Goal: Use online tool/utility: Use online tool/utility

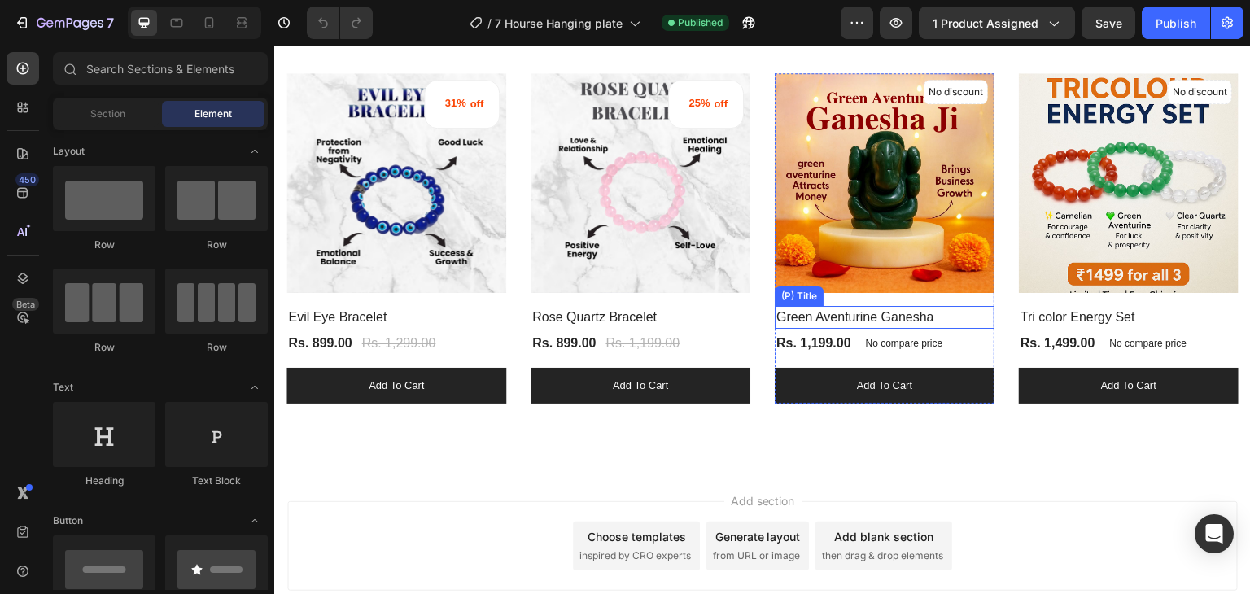
scroll to position [2261, 0]
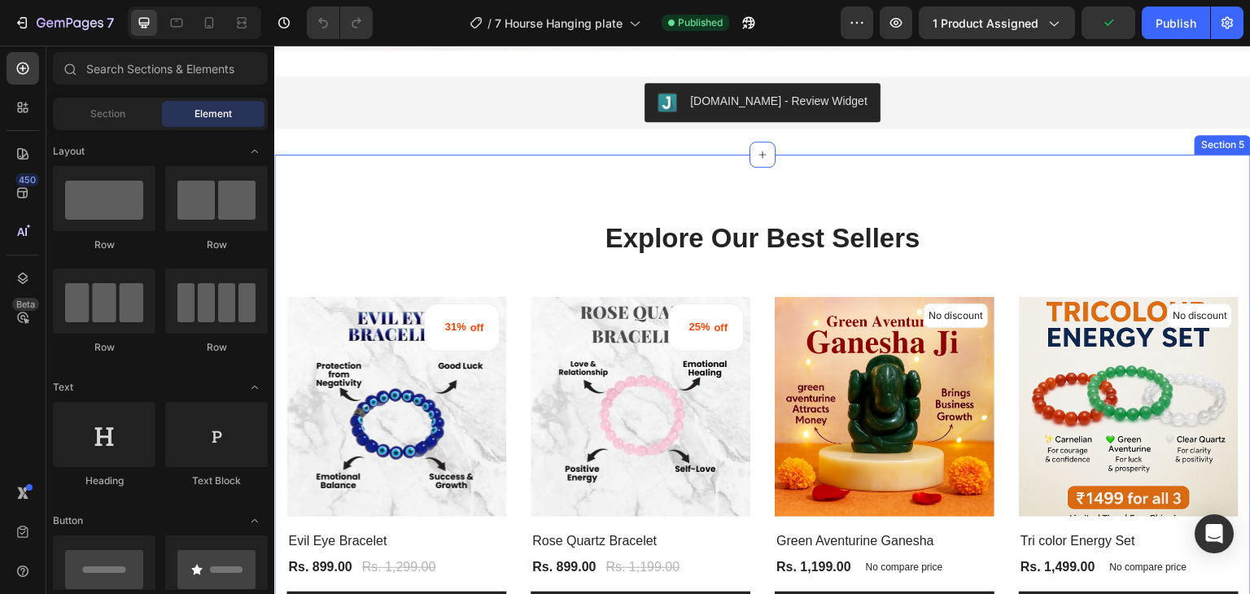
click at [470, 179] on div "Explore Our Best Sellers Heading Row 31% off (P) Tag (P) Images Row Evil Eye Br…" at bounding box center [762, 423] width 976 height 537
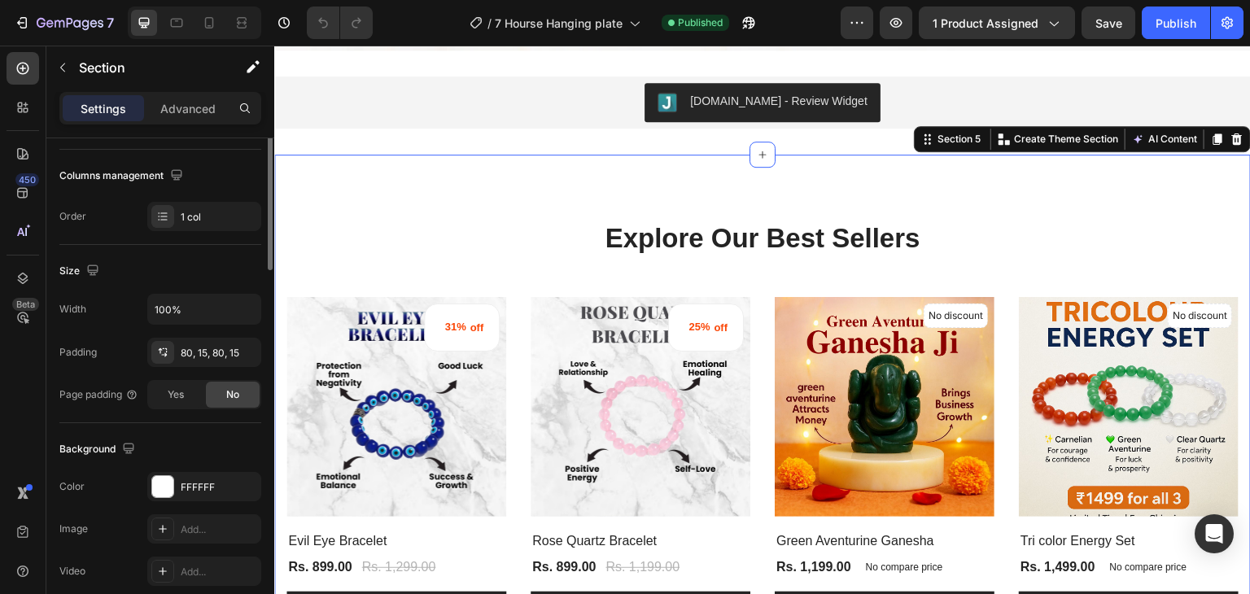
scroll to position [0, 0]
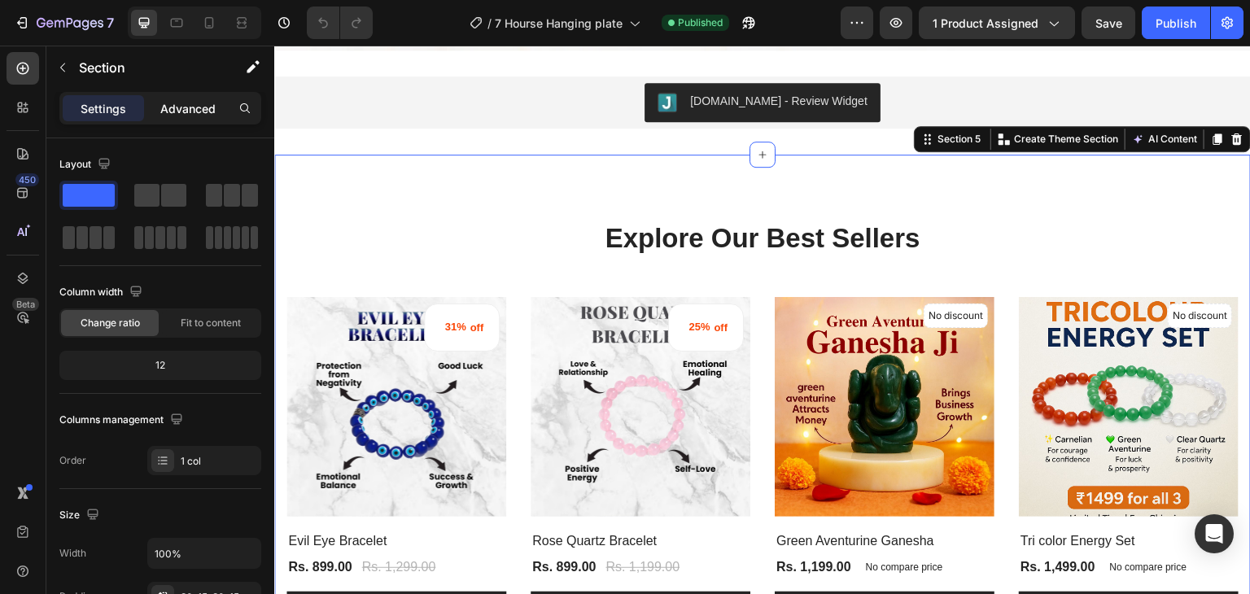
click at [178, 107] on p "Advanced" at bounding box center [187, 108] width 55 height 17
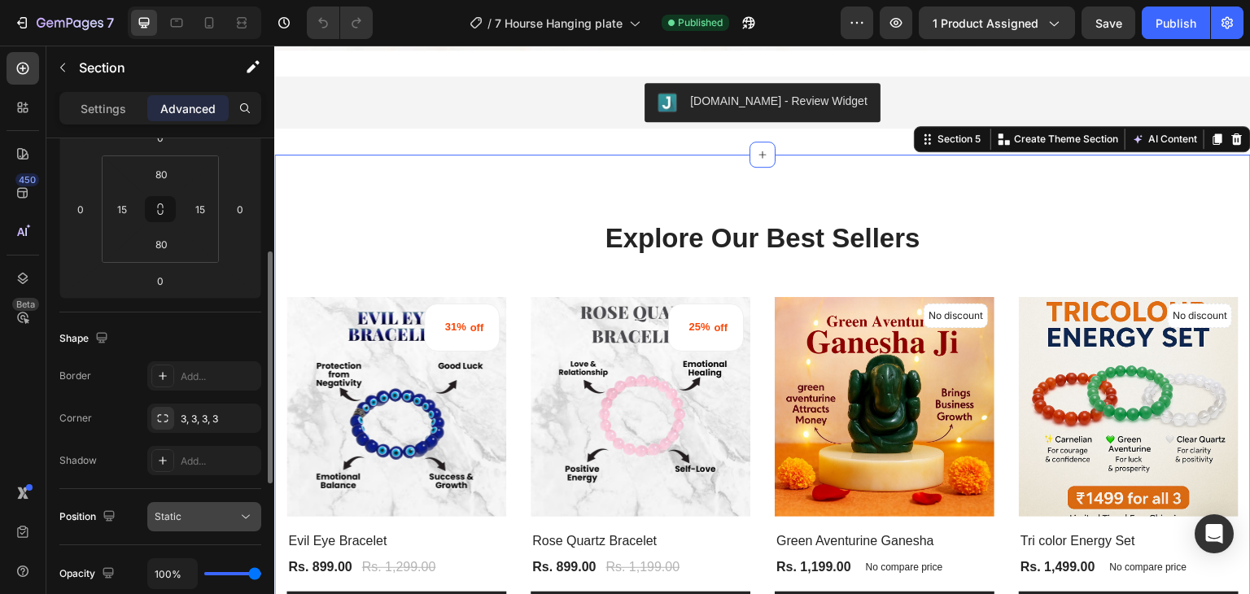
scroll to position [407, 0]
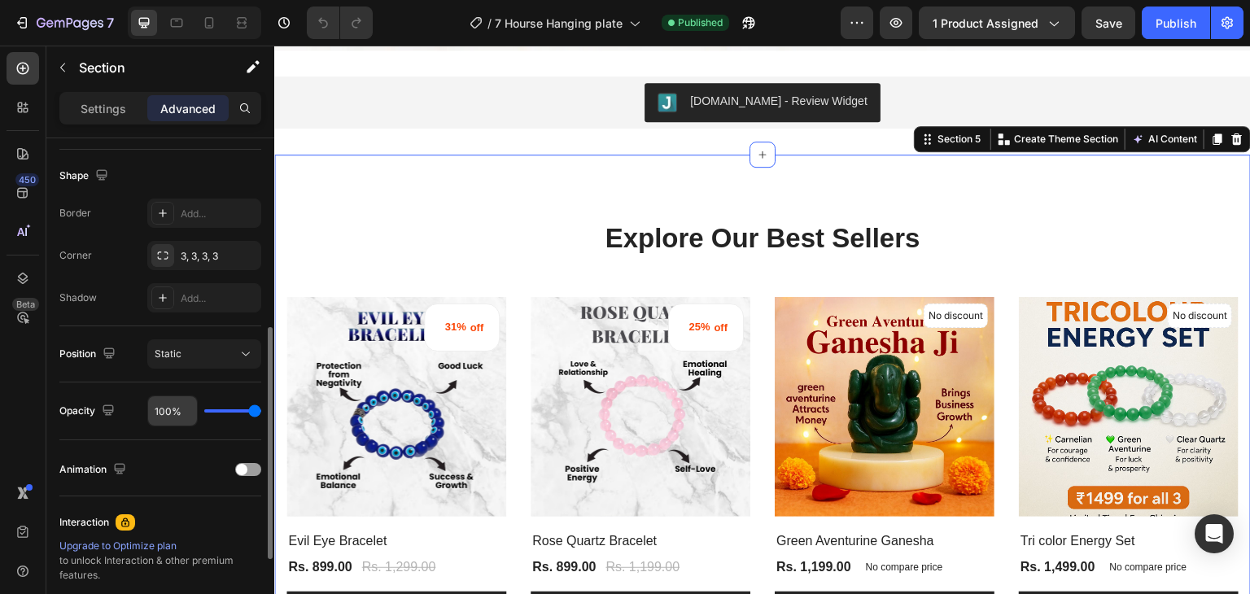
click at [169, 406] on input "100%" at bounding box center [172, 410] width 49 height 29
drag, startPoint x: 172, startPoint y: 410, endPoint x: 153, endPoint y: 411, distance: 19.5
click at [153, 411] on input "100%" at bounding box center [172, 410] width 49 height 29
type input "9%"
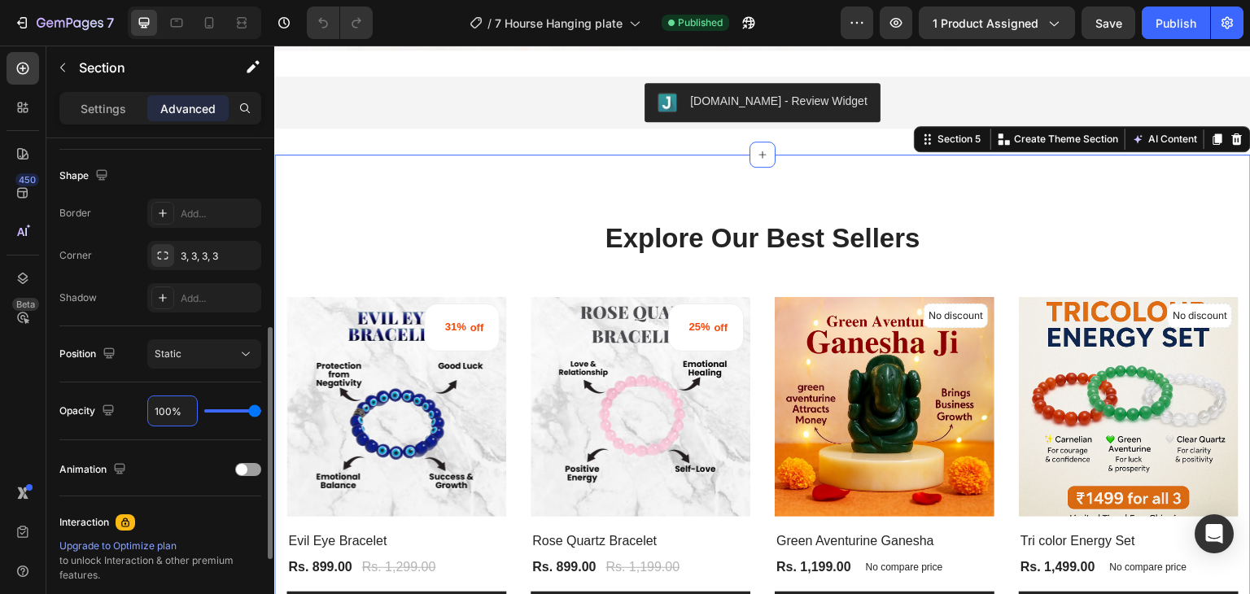
type input "9"
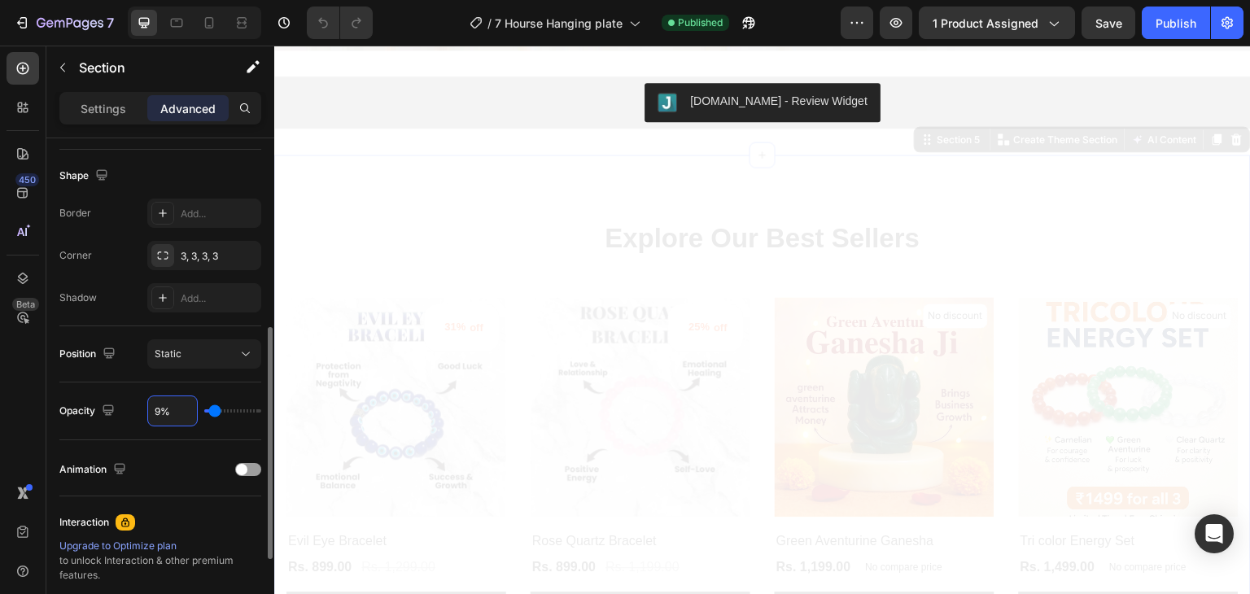
type input "90%"
type input "90"
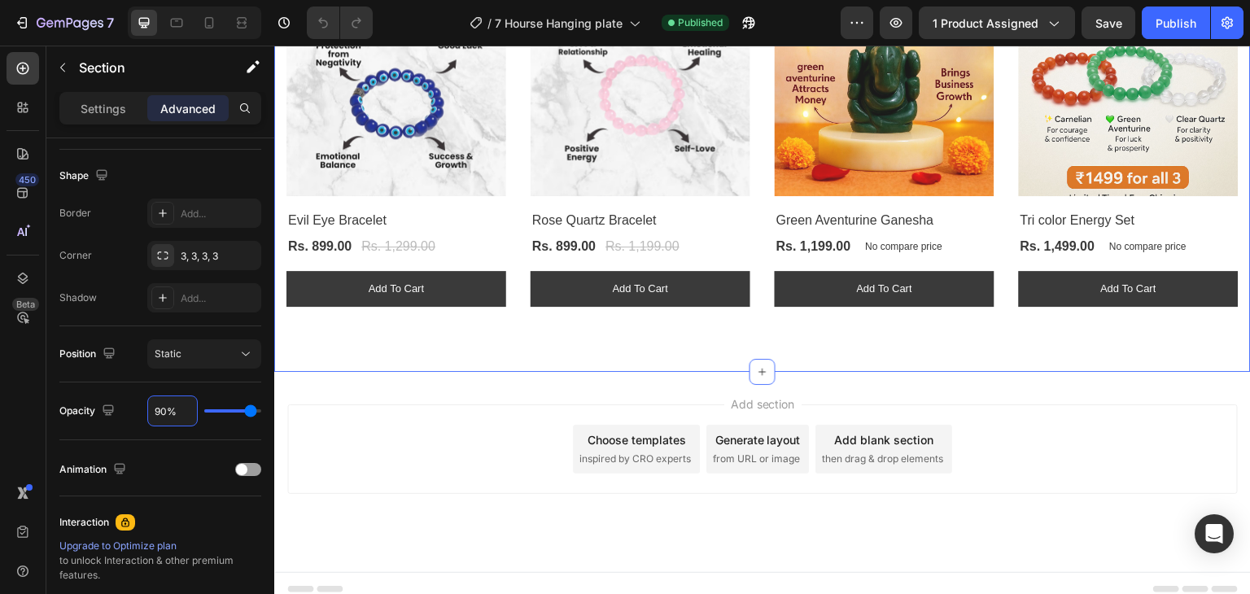
scroll to position [2586, 0]
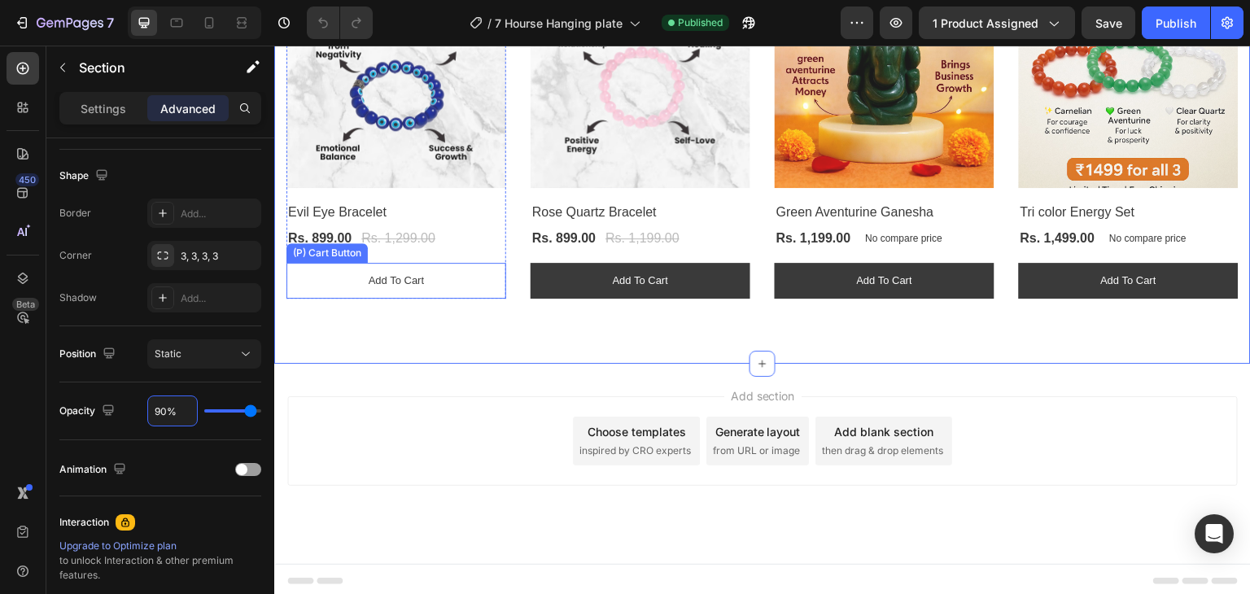
click at [466, 277] on button "Add to cart" at bounding box center [396, 281] width 220 height 36
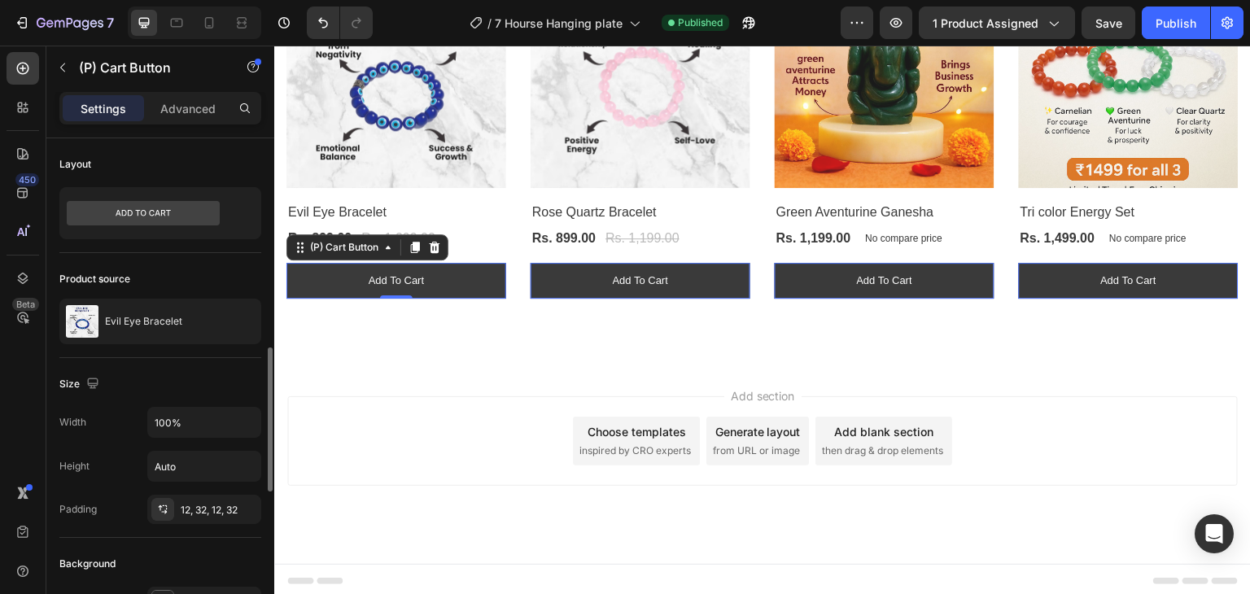
scroll to position [244, 0]
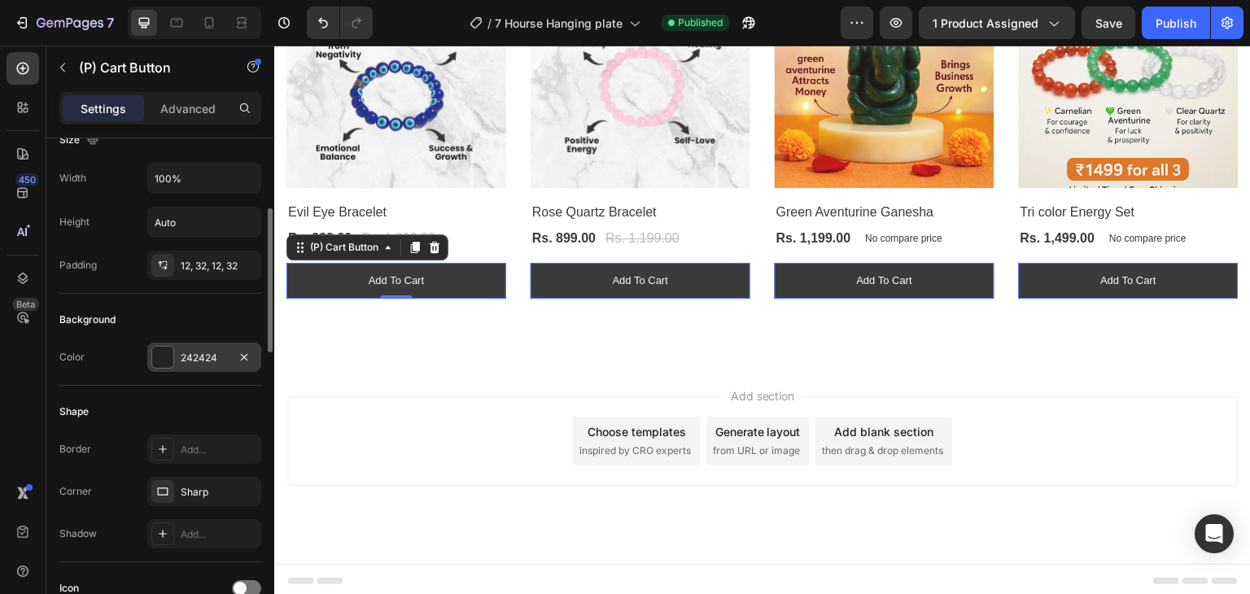
click at [158, 355] on div at bounding box center [162, 357] width 21 height 21
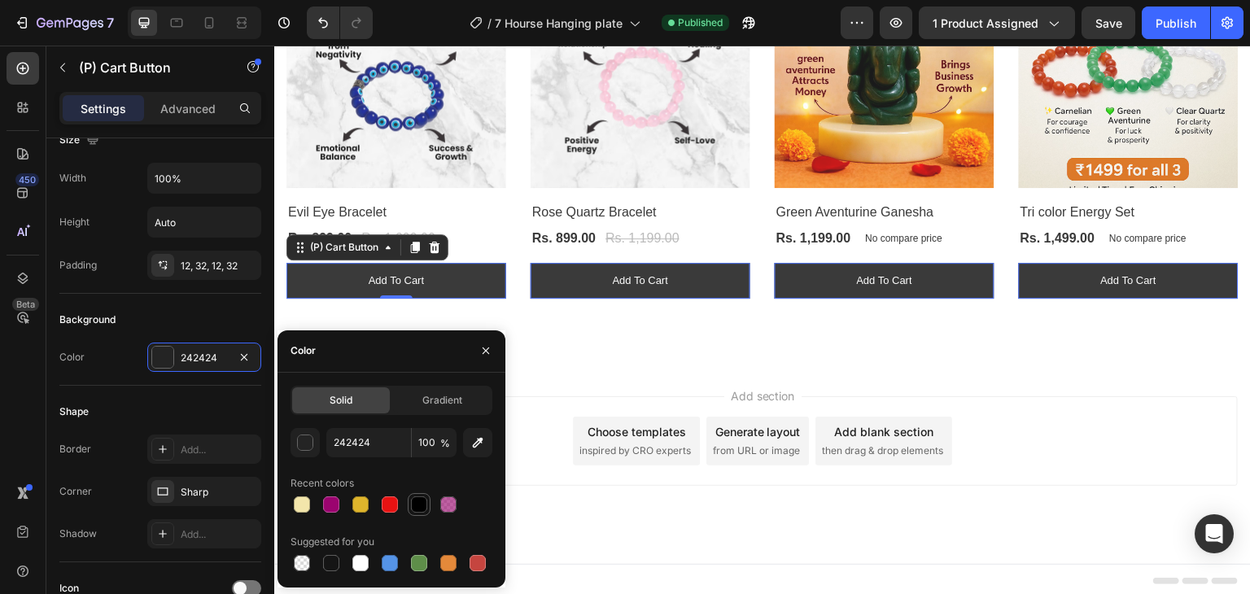
click at [420, 504] on div at bounding box center [419, 504] width 16 height 16
type input "000000"
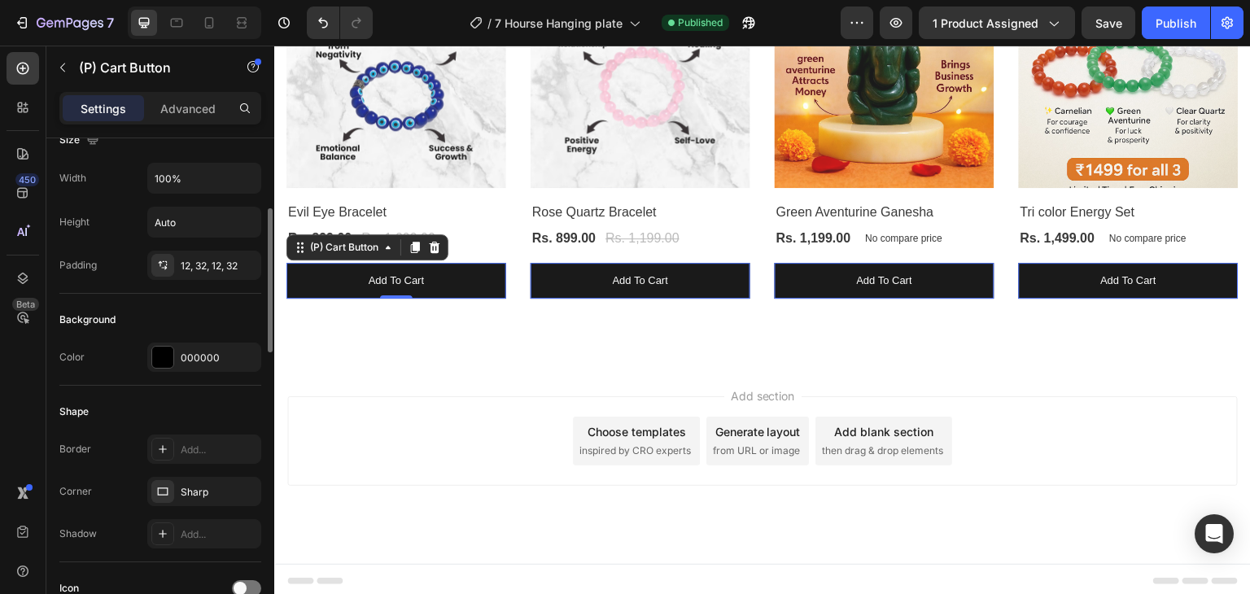
scroll to position [325, 0]
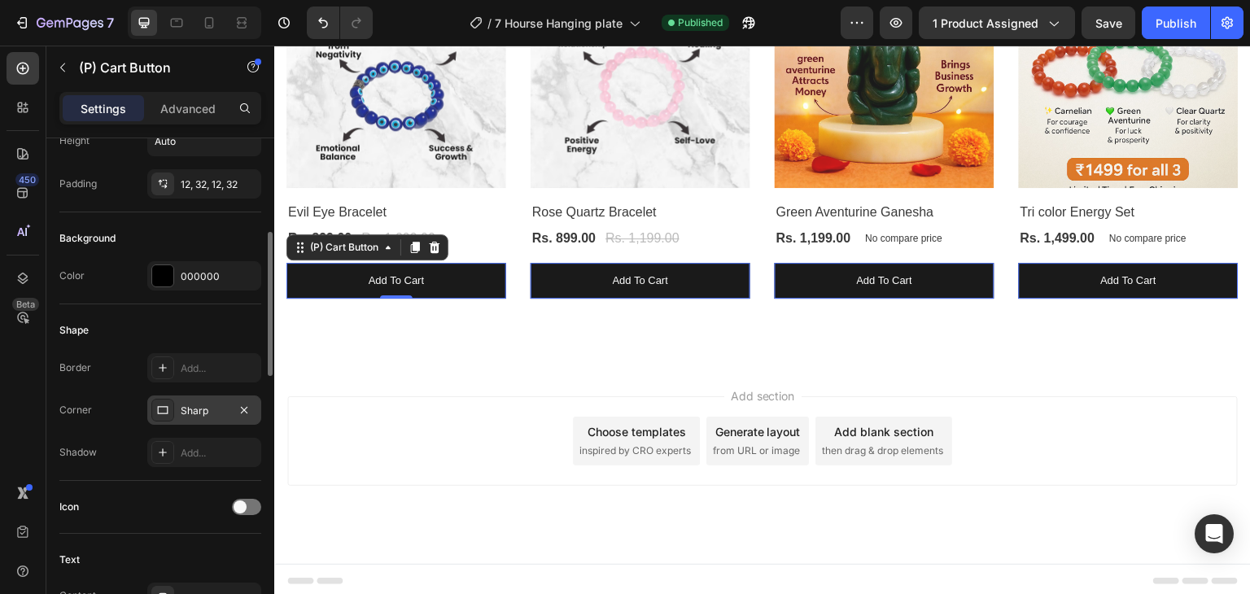
click at [209, 404] on div "Sharp" at bounding box center [204, 411] width 47 height 15
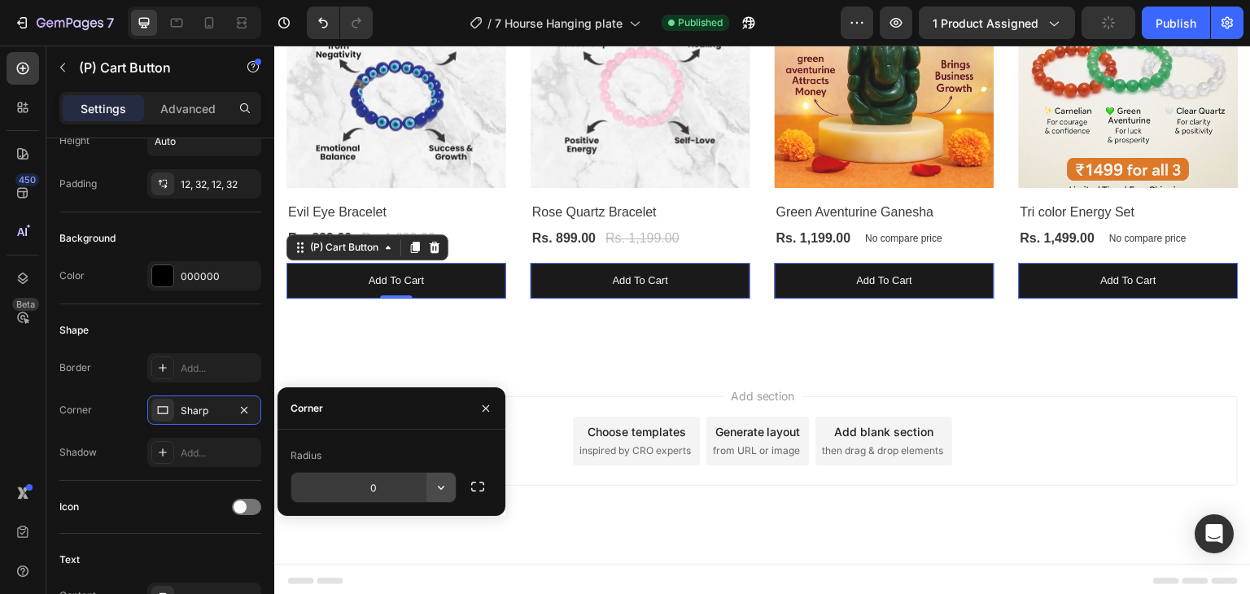
click at [443, 492] on icon "button" at bounding box center [441, 487] width 16 height 16
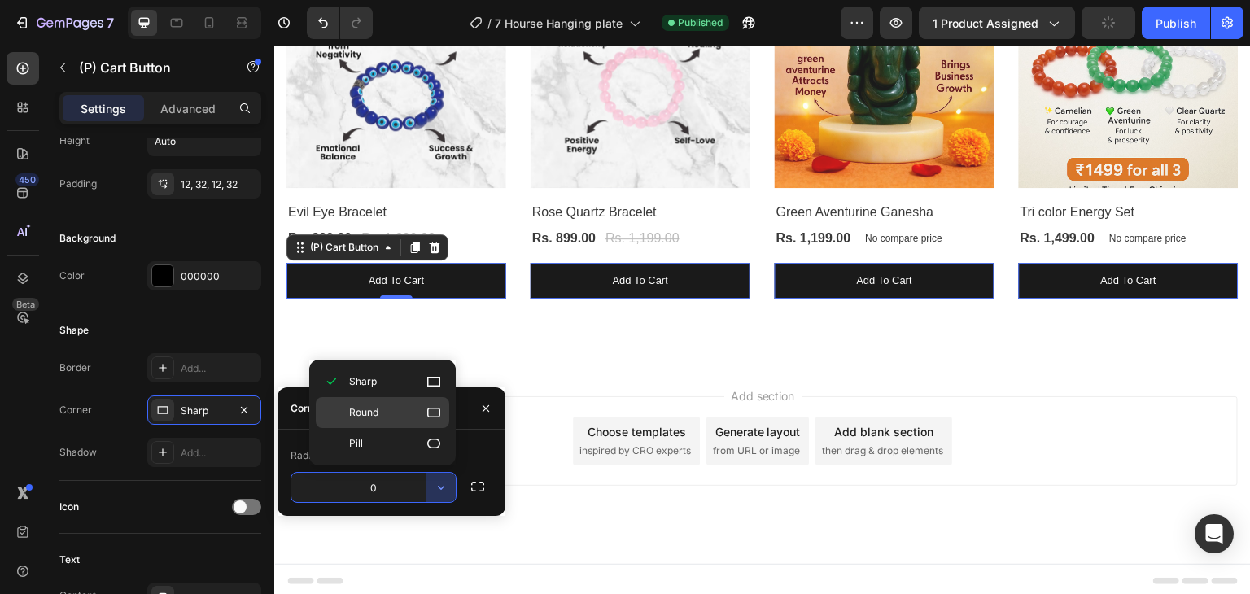
click at [413, 428] on div "Round" at bounding box center [382, 443] width 133 height 31
type input "8"
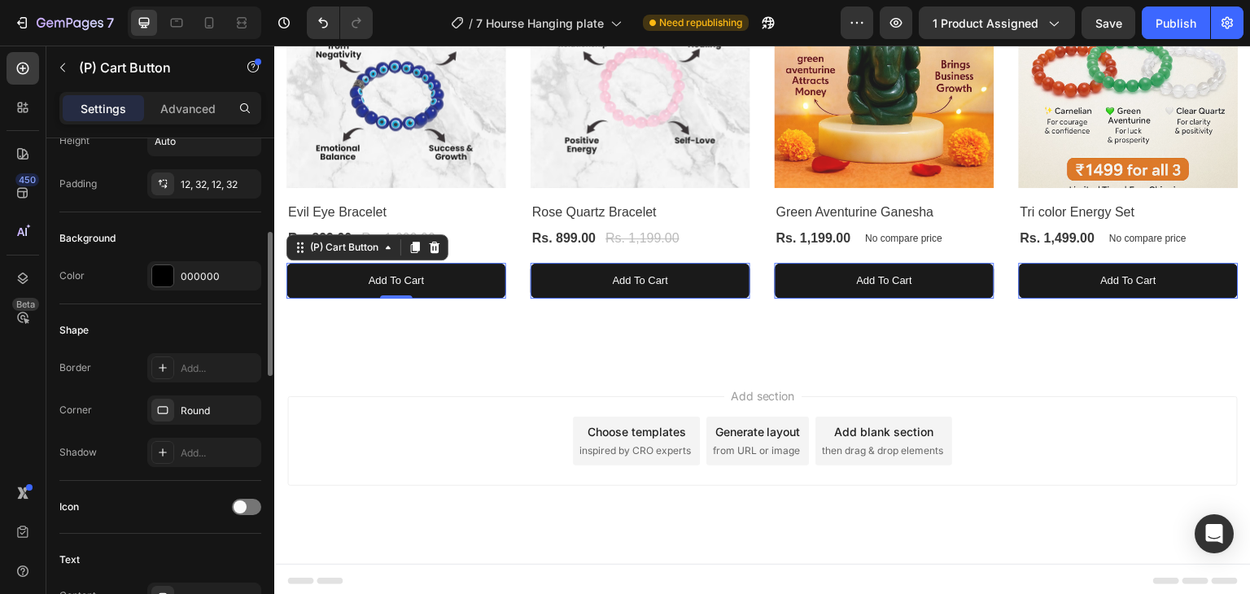
click at [150, 304] on div "Shape Border Add... Corner Round Shadow Add..." at bounding box center [160, 392] width 202 height 177
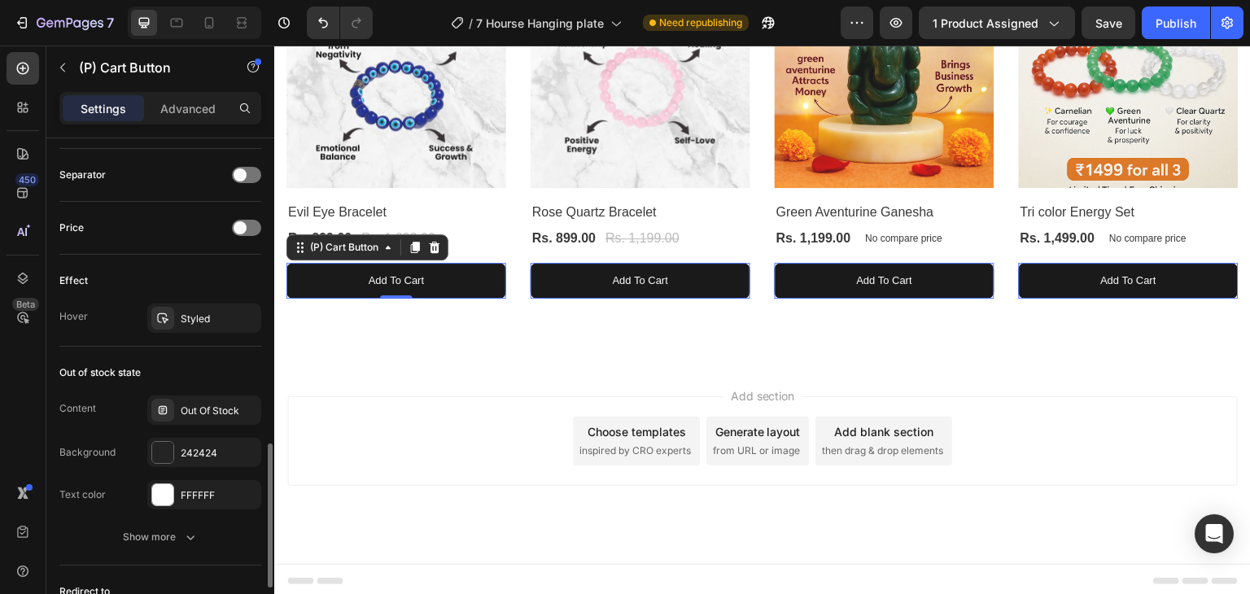
scroll to position [976, 0]
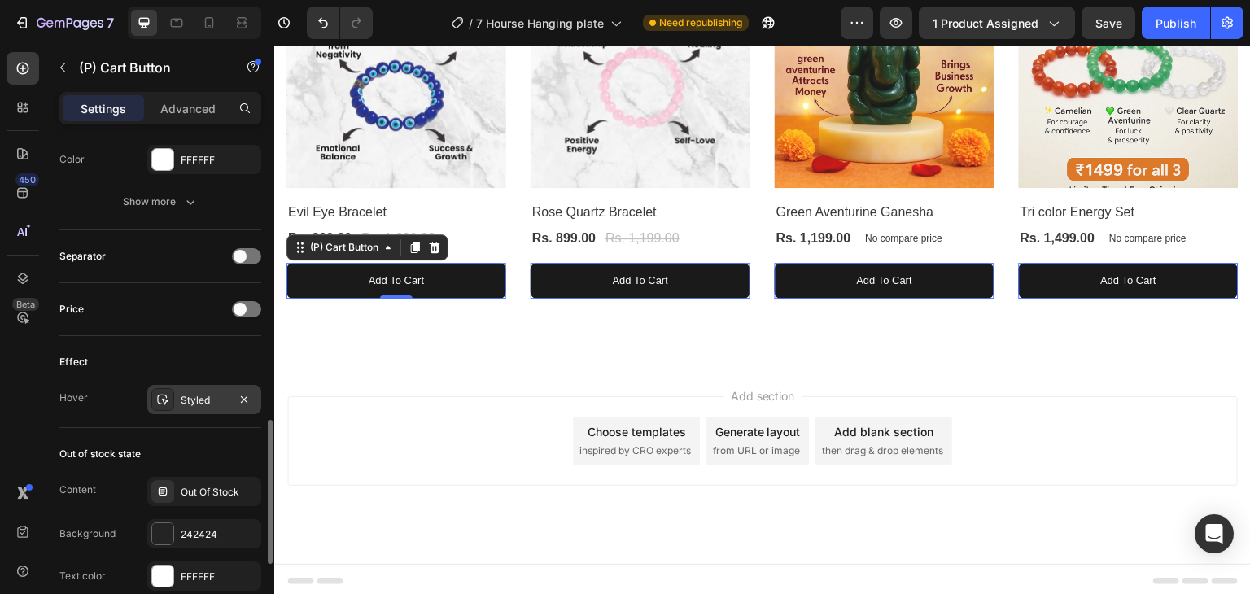
click at [198, 404] on div "Styled" at bounding box center [204, 400] width 47 height 15
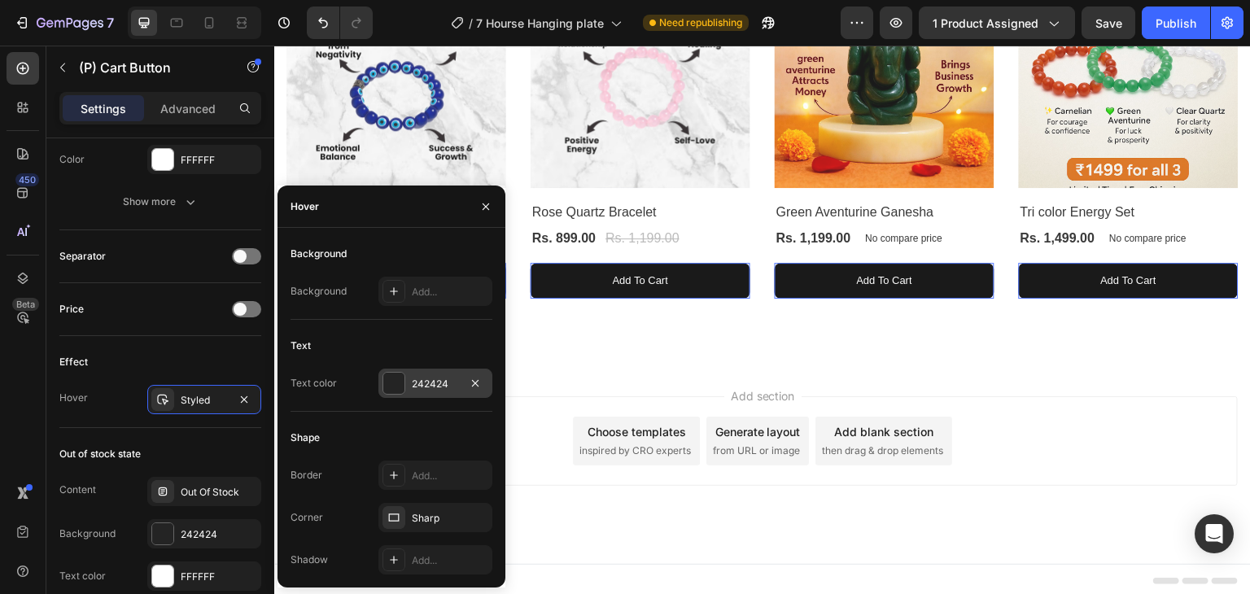
click at [390, 382] on div at bounding box center [393, 383] width 21 height 21
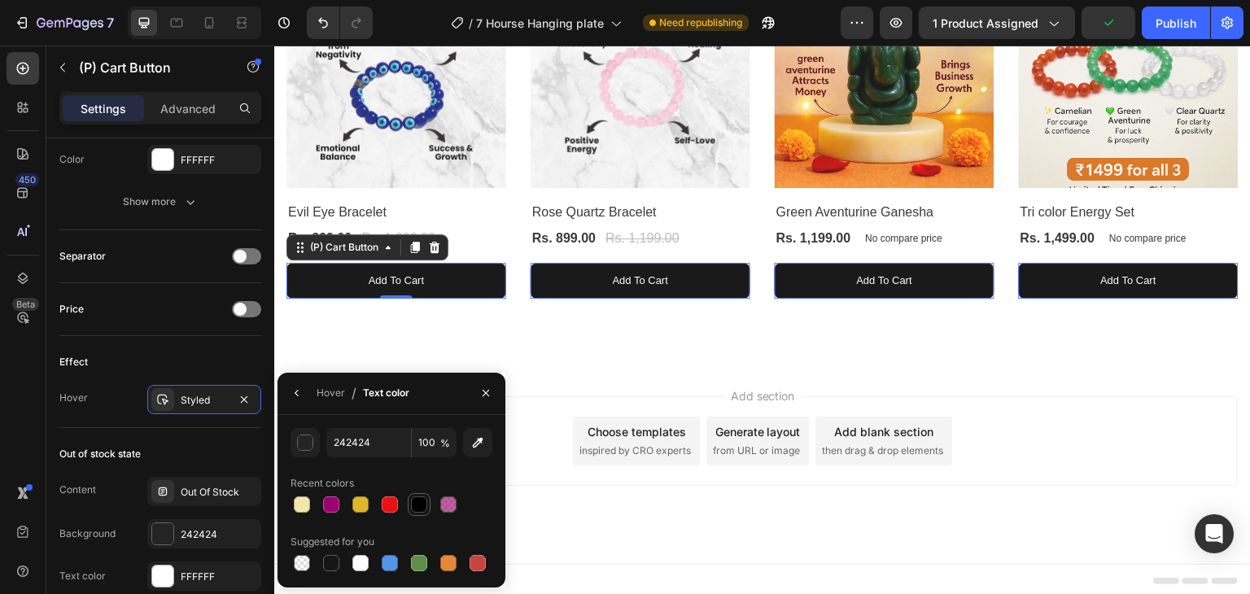
click at [426, 508] on div at bounding box center [419, 504] width 16 height 16
type input "000000"
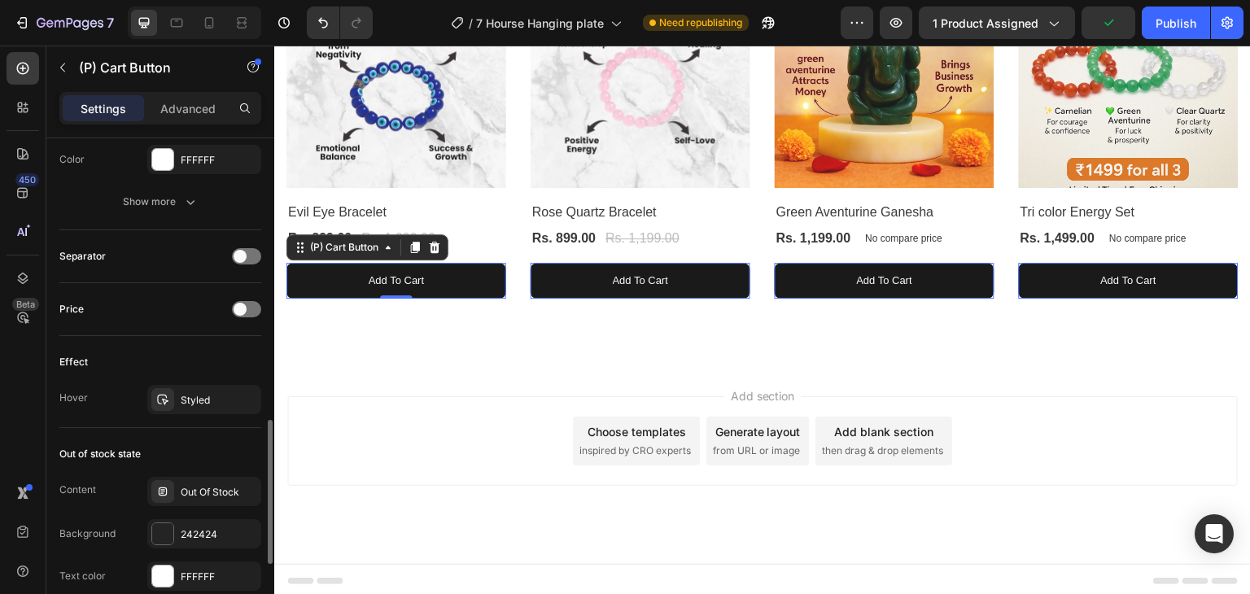
click at [136, 349] on div "Effect" at bounding box center [160, 362] width 202 height 26
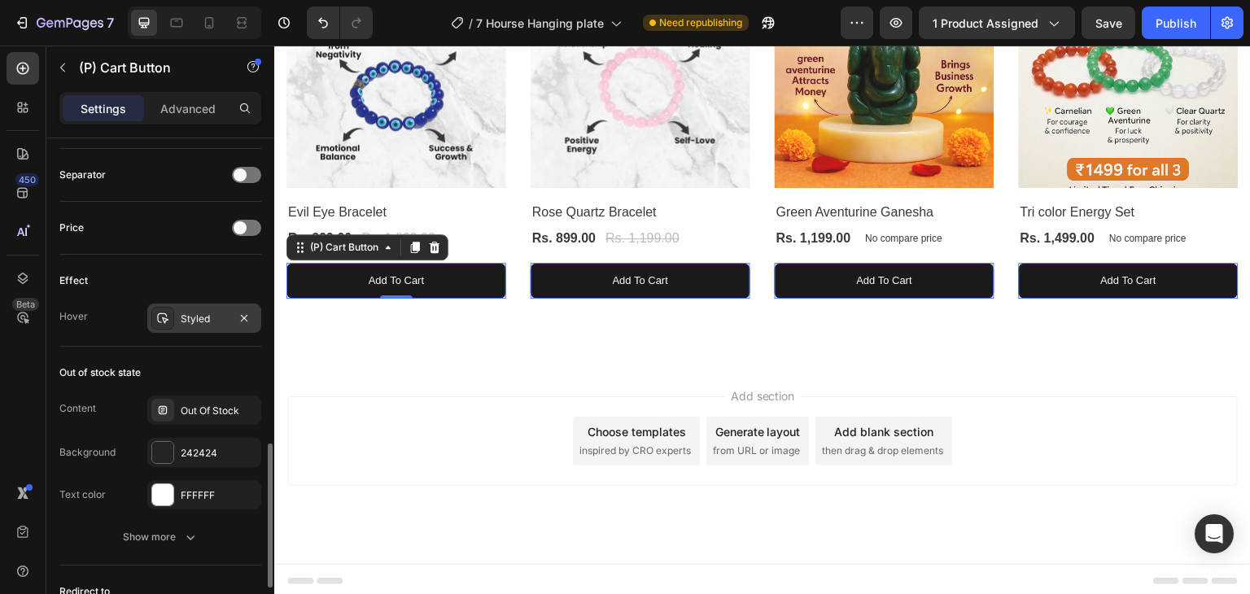
click at [195, 312] on div "Styled" at bounding box center [204, 319] width 47 height 15
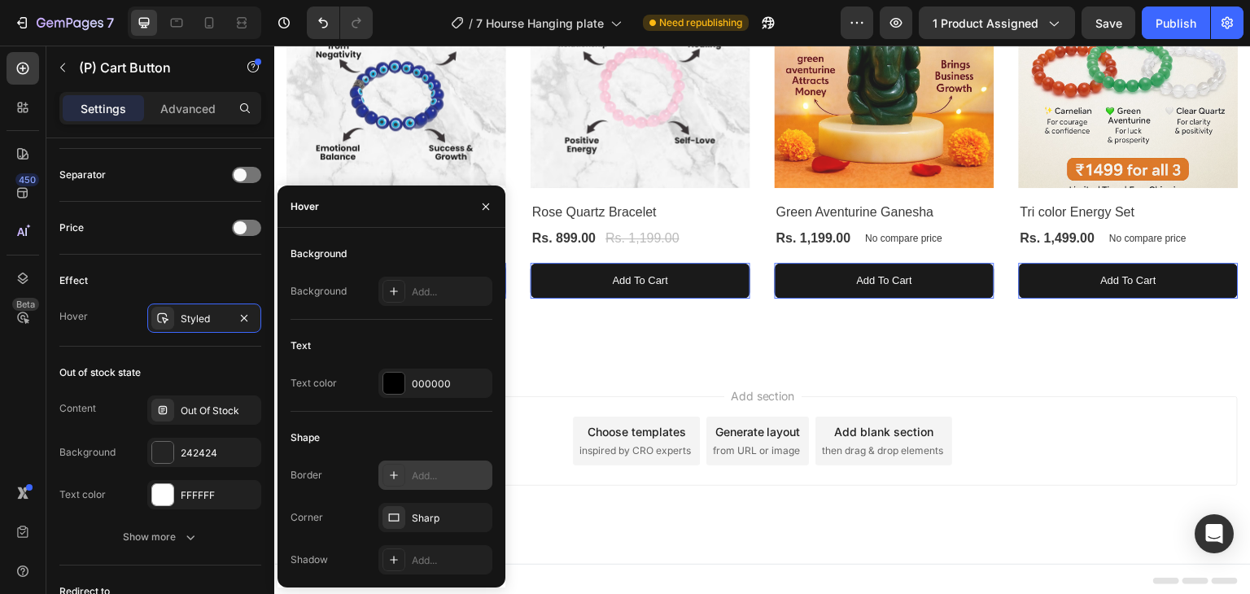
click at [447, 473] on div "Add..." at bounding box center [450, 476] width 76 height 15
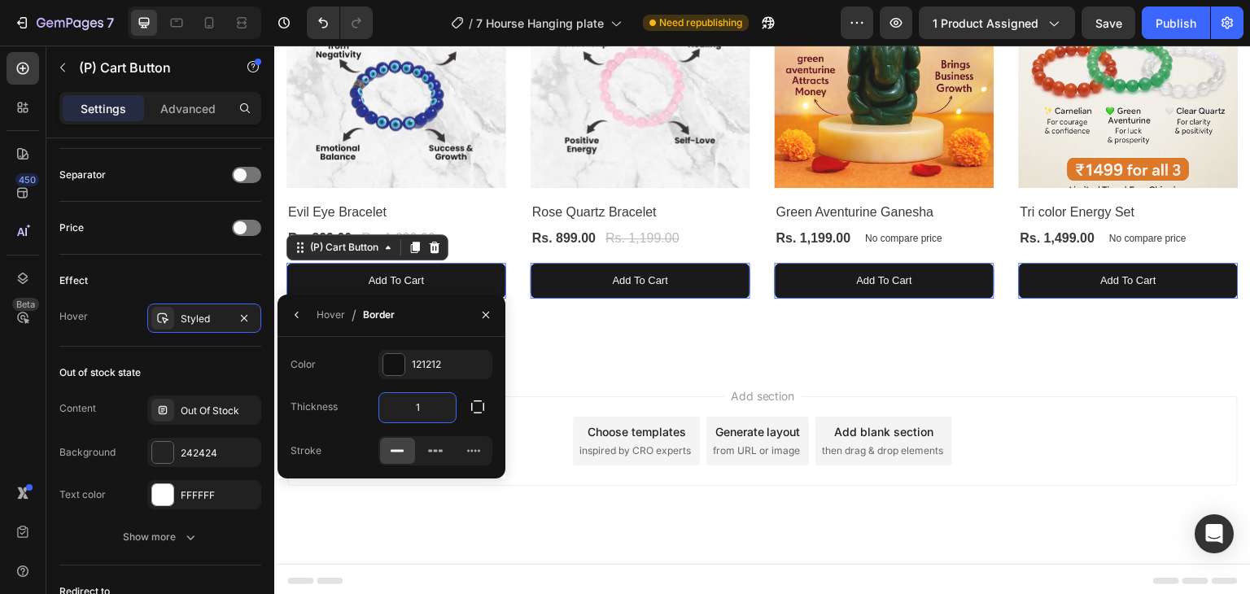
click at [443, 411] on input "1" at bounding box center [417, 407] width 76 height 29
type input "3"
click at [386, 369] on div at bounding box center [393, 364] width 21 height 21
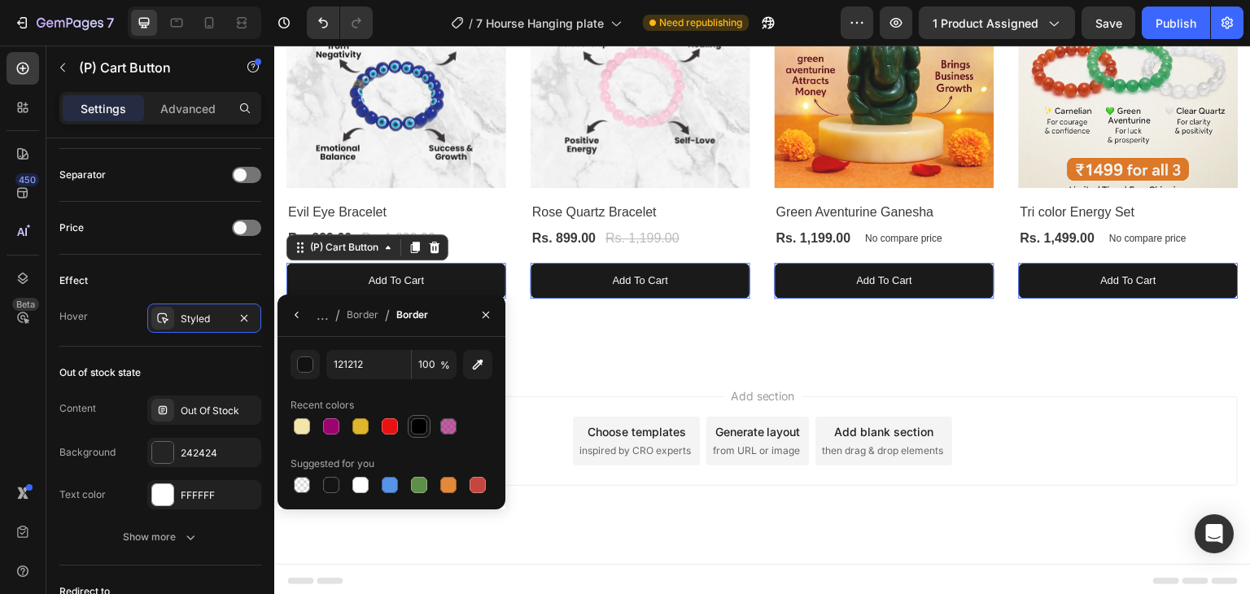
click at [417, 420] on div at bounding box center [419, 426] width 16 height 16
type input "000000"
drag, startPoint x: 234, startPoint y: 367, endPoint x: 253, endPoint y: 362, distance: 19.3
click at [233, 367] on div "Out of stock state" at bounding box center [160, 373] width 202 height 26
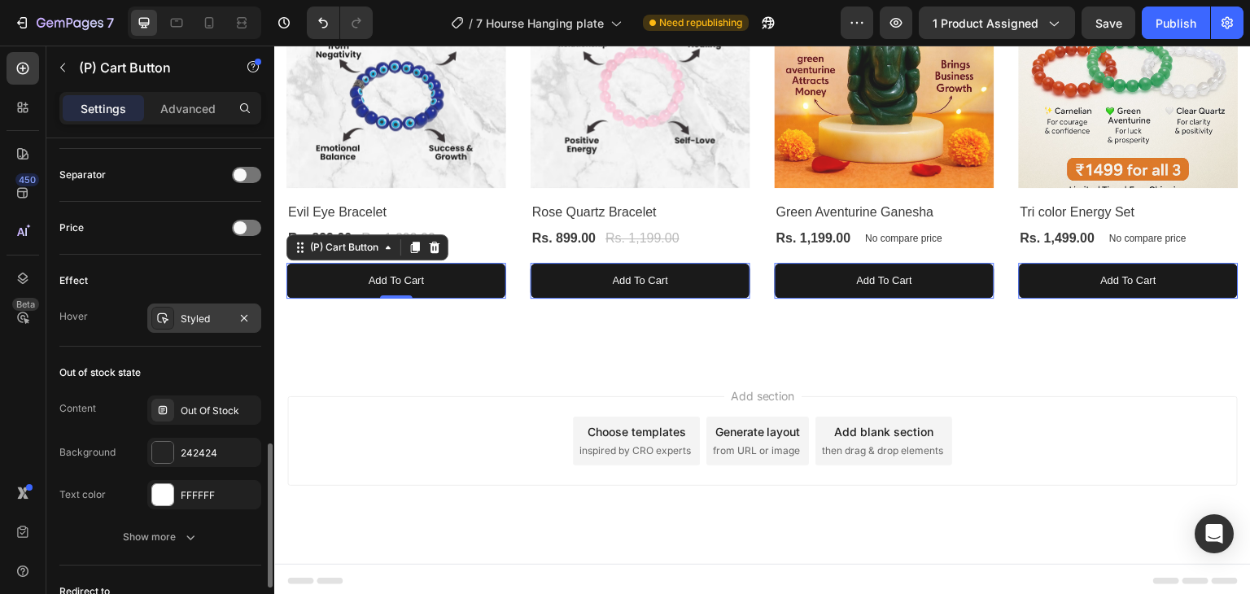
click at [202, 318] on div "Styled" at bounding box center [204, 319] width 47 height 15
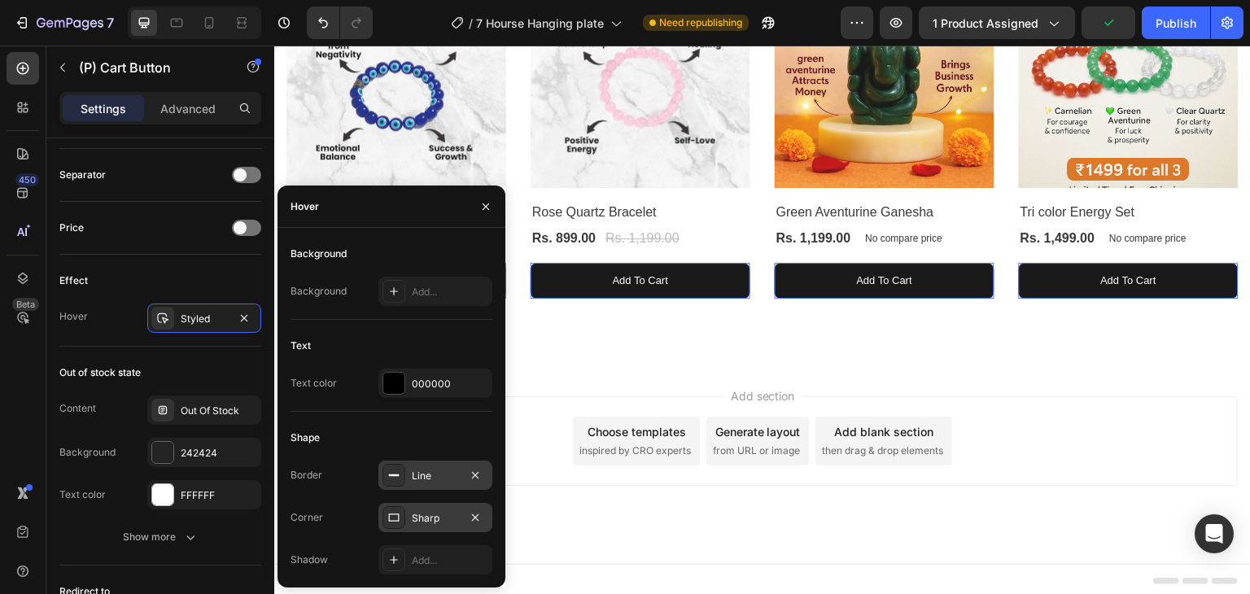
click at [426, 521] on div "Sharp" at bounding box center [435, 518] width 47 height 15
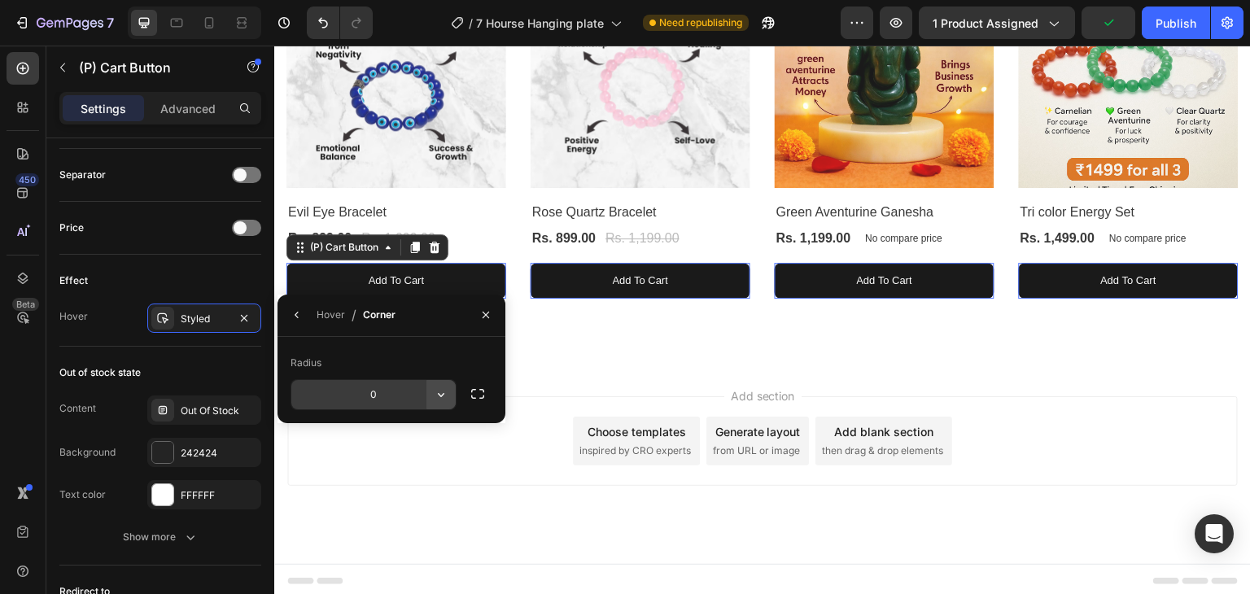
click at [426, 385] on button "button" at bounding box center [440, 394] width 29 height 29
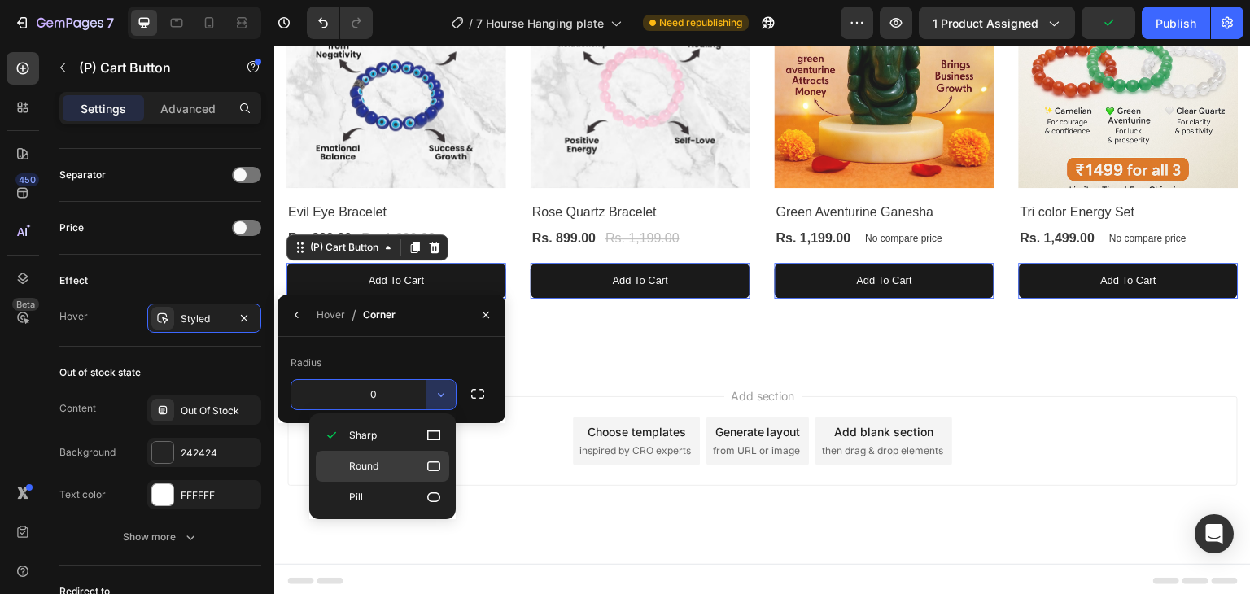
click at [430, 458] on icon at bounding box center [433, 466] width 16 height 16
type input "8"
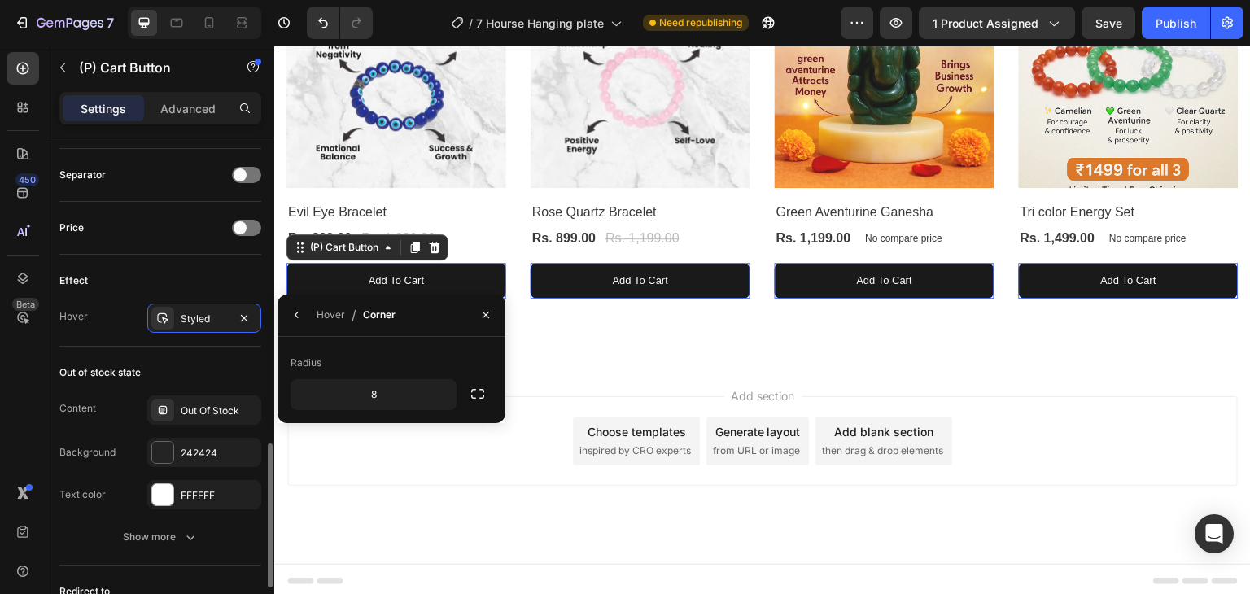
click at [159, 360] on div "Out of stock state" at bounding box center [160, 373] width 202 height 26
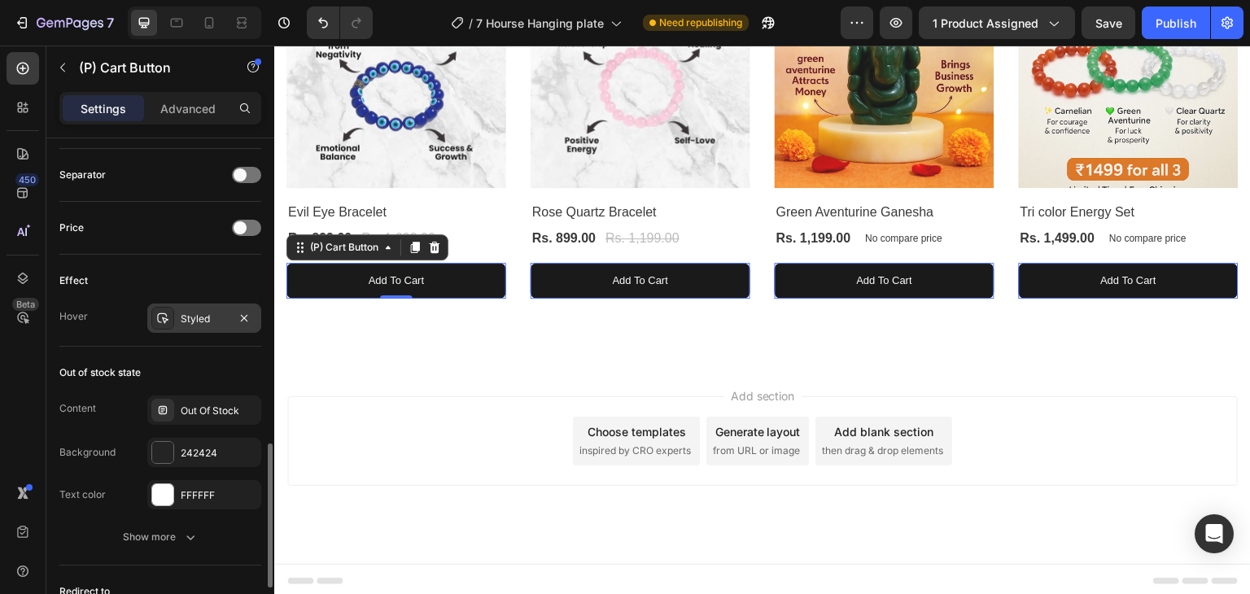
click at [214, 312] on div "Styled" at bounding box center [204, 319] width 47 height 15
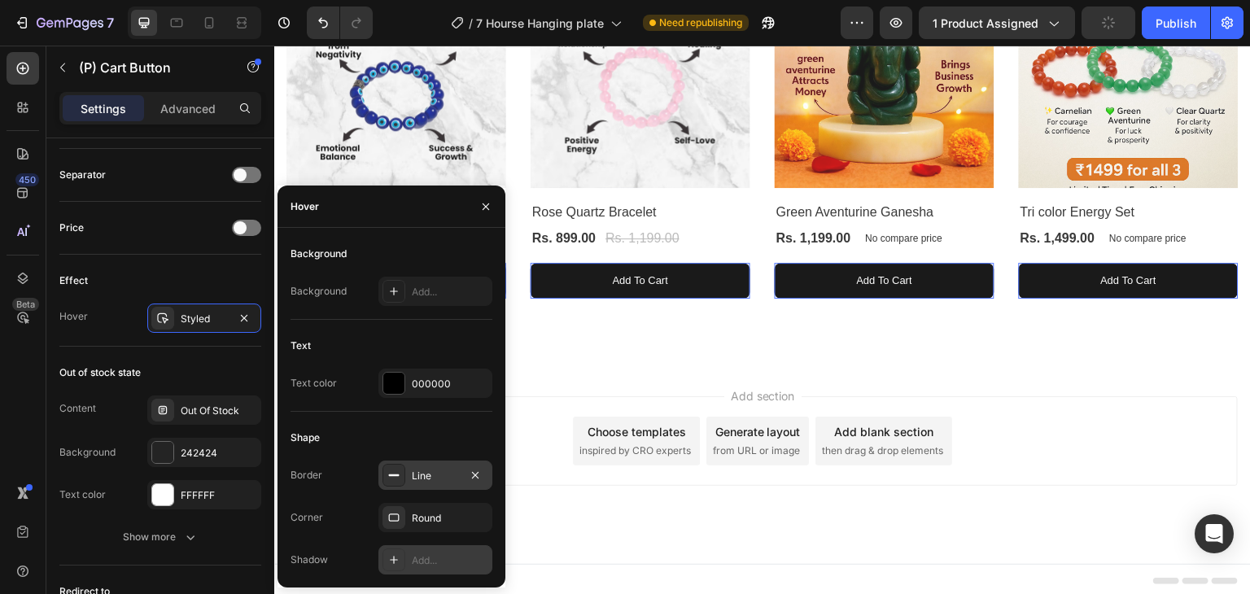
click at [399, 557] on icon at bounding box center [393, 559] width 13 height 13
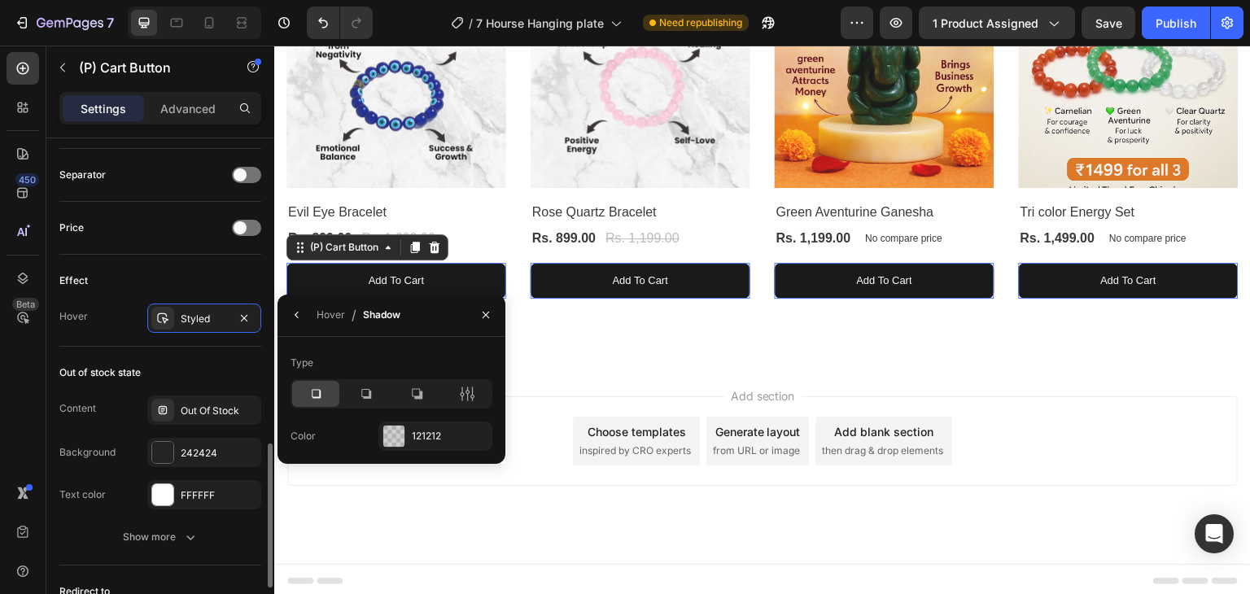
click at [114, 321] on div "Hover Styled" at bounding box center [160, 317] width 202 height 29
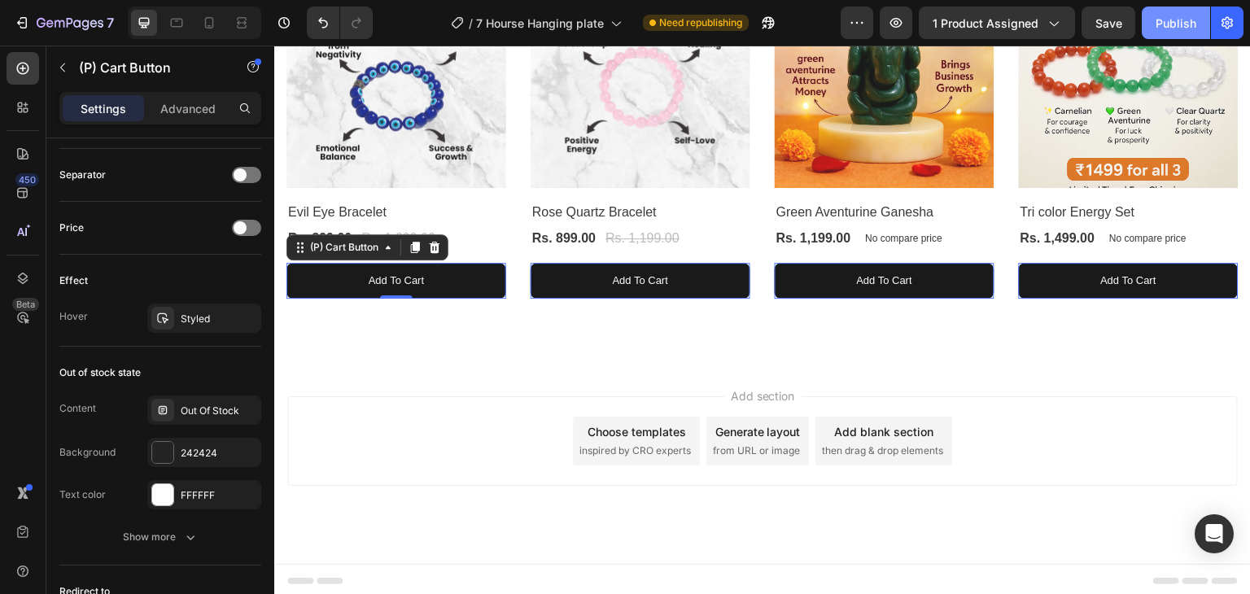
click at [1169, 22] on div "Publish" at bounding box center [1175, 23] width 41 height 17
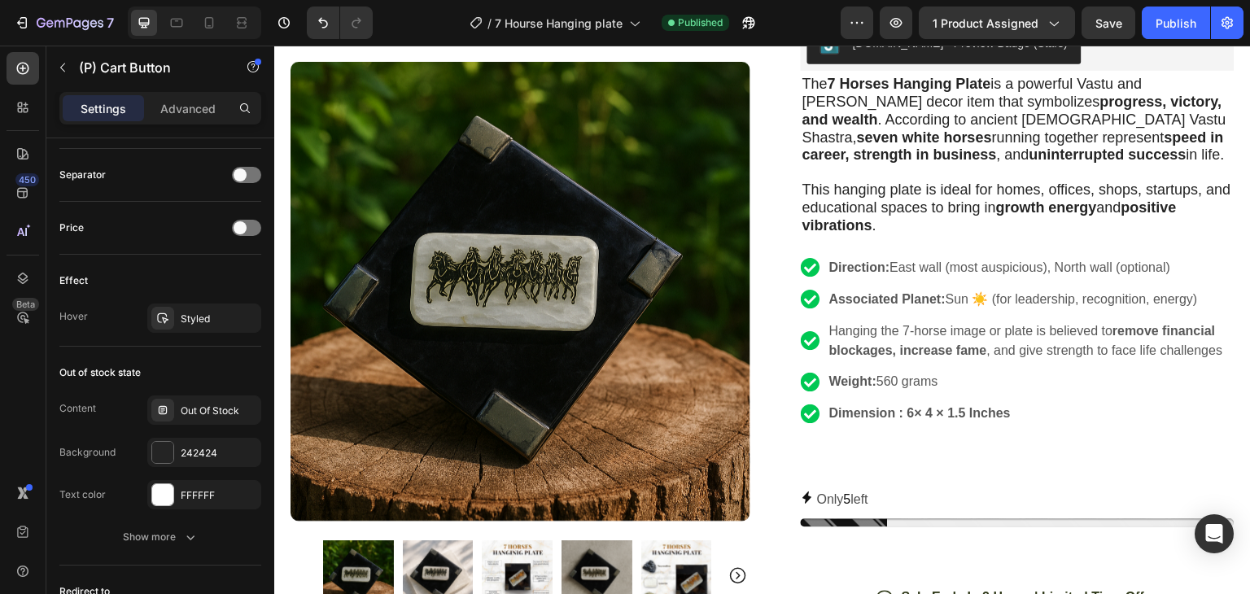
scroll to position [0, 0]
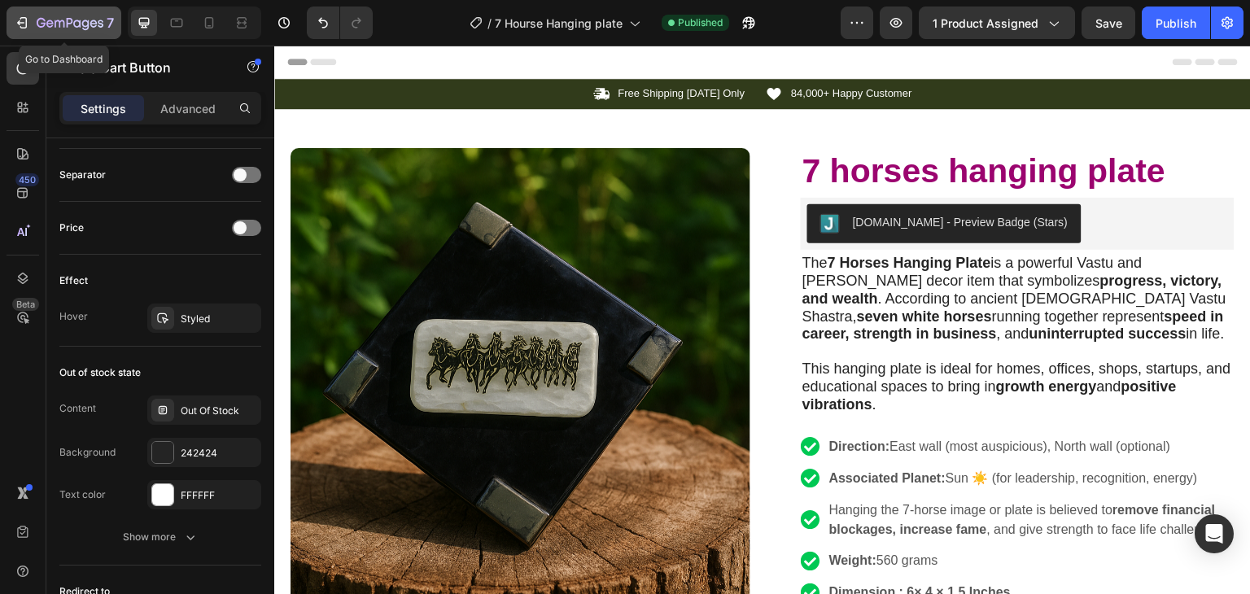
click at [22, 15] on icon "button" at bounding box center [22, 23] width 16 height 16
